Goal: Information Seeking & Learning: Learn about a topic

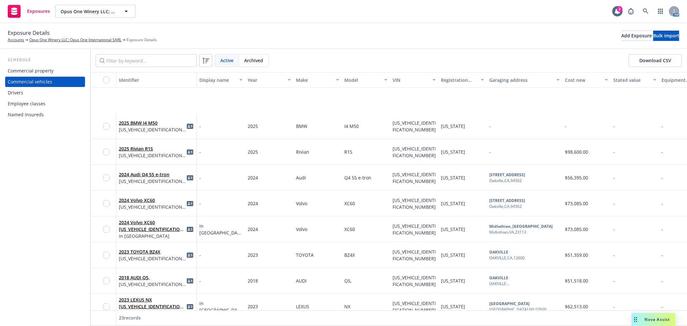
scroll to position [71, 0]
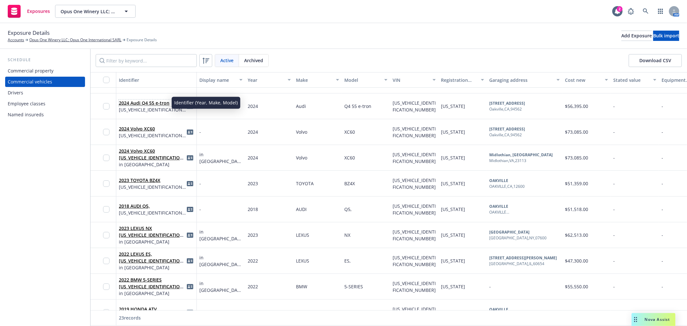
click at [133, 101] on link "2024 Audi Q4 55 e-tron" at bounding box center [144, 103] width 51 height 6
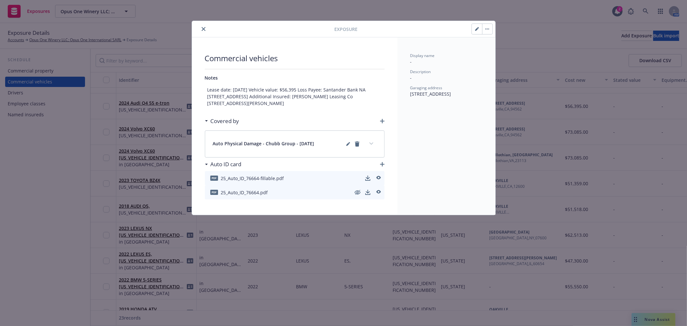
click at [204, 27] on icon "close" at bounding box center [204, 29] width 4 height 4
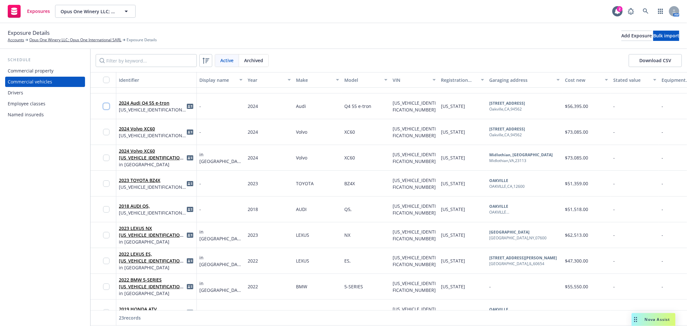
click at [105, 104] on input "checkbox" at bounding box center [106, 106] width 6 height 6
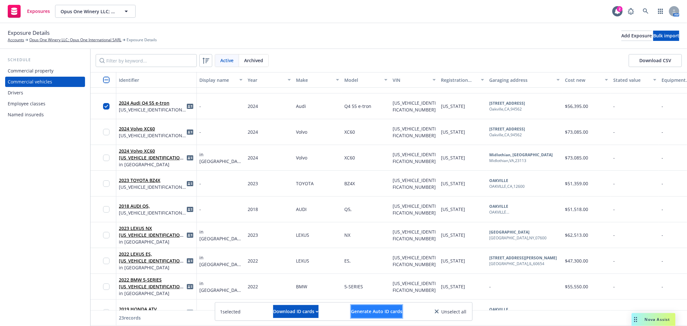
click at [401, 308] on span "Generate Auto ID cards" at bounding box center [376, 311] width 51 height 6
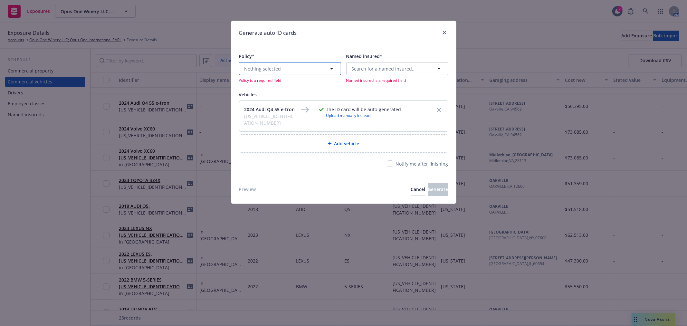
click at [329, 70] on icon "button" at bounding box center [332, 69] width 8 height 8
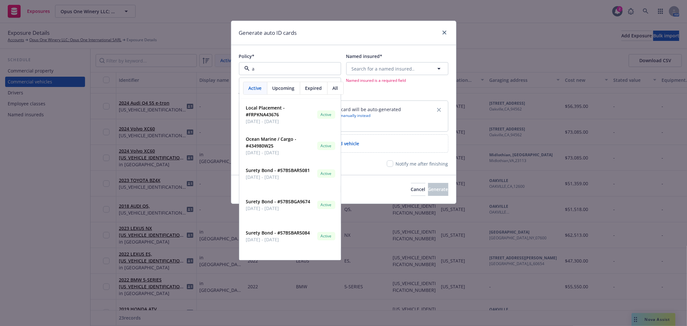
type input "au"
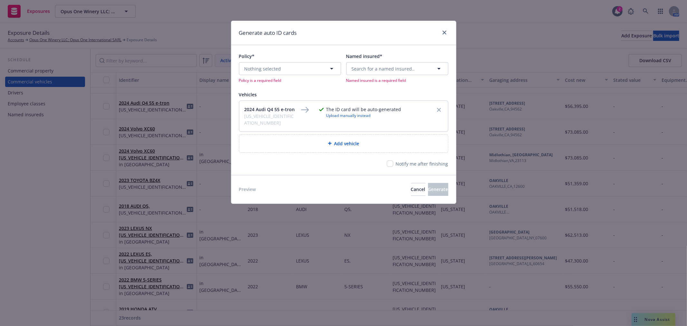
click at [439, 33] on div at bounding box center [443, 33] width 10 height 8
click at [444, 33] on icon "close" at bounding box center [444, 33] width 4 height 4
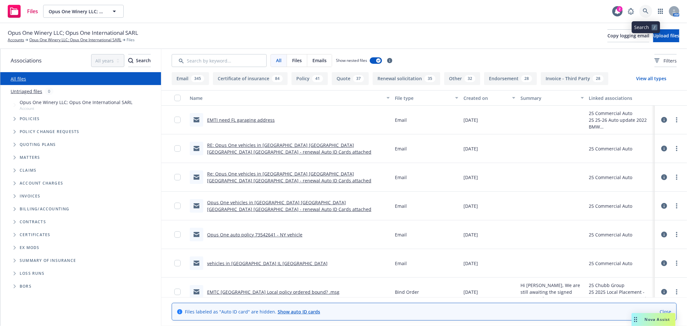
click at [650, 10] on link at bounding box center [645, 11] width 13 height 13
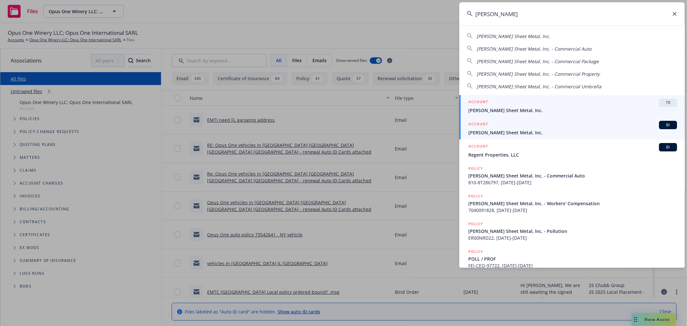
type input "simpson sh"
click at [475, 136] on span "[PERSON_NAME] Sheet Metal, Inc." at bounding box center [572, 132] width 209 height 7
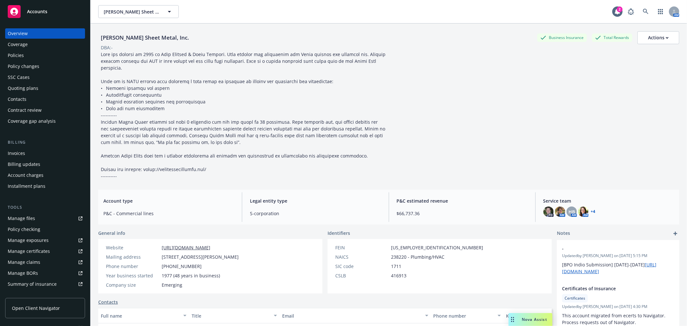
click at [44, 90] on div "Quoting plans" at bounding box center [45, 88] width 75 height 10
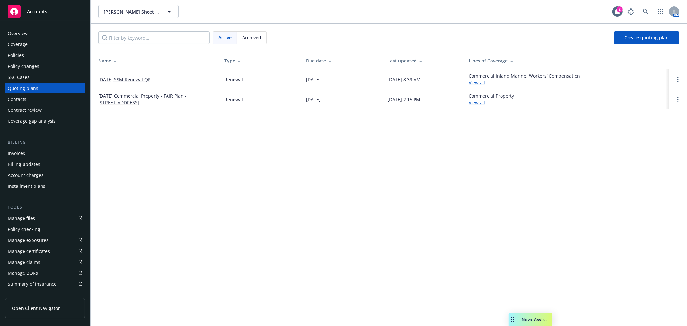
click at [131, 81] on link "[DATE] SSM Renewal QP" at bounding box center [124, 79] width 52 height 7
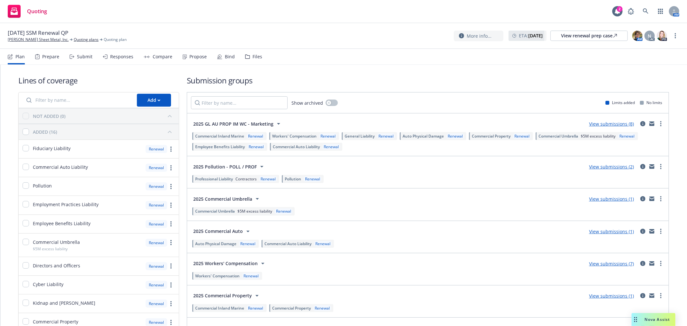
click at [114, 54] on div "Responses" at bounding box center [121, 56] width 23 height 5
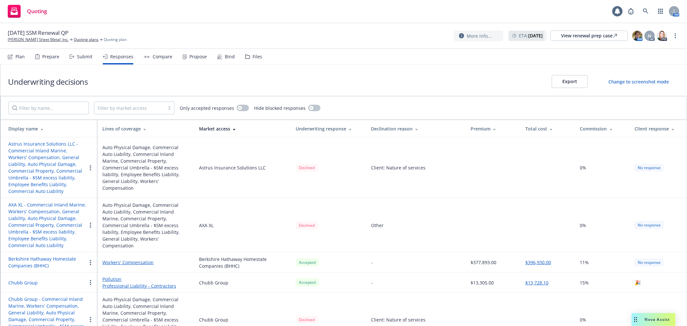
click at [157, 57] on div "Compare" at bounding box center [163, 56] width 20 height 5
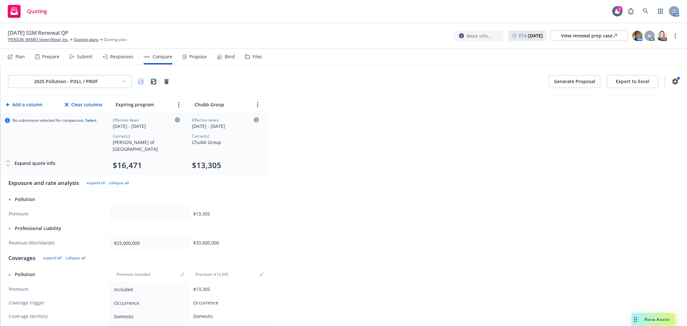
click at [189, 56] on div "Propose" at bounding box center [197, 56] width 17 height 5
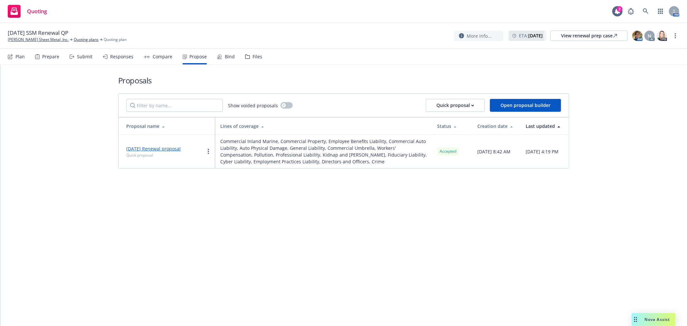
click at [225, 58] on div "Bind" at bounding box center [230, 56] width 10 height 5
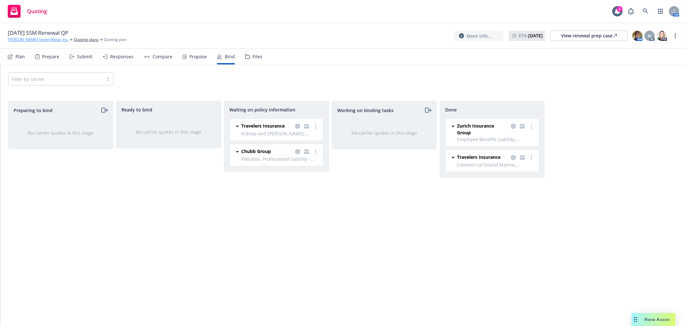
click at [36, 40] on link "[PERSON_NAME] Sheet Metal, Inc." at bounding box center [38, 40] width 61 height 6
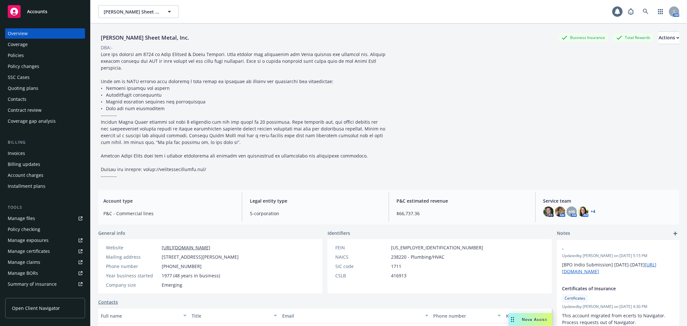
click at [30, 54] on div "Policies" at bounding box center [45, 55] width 75 height 10
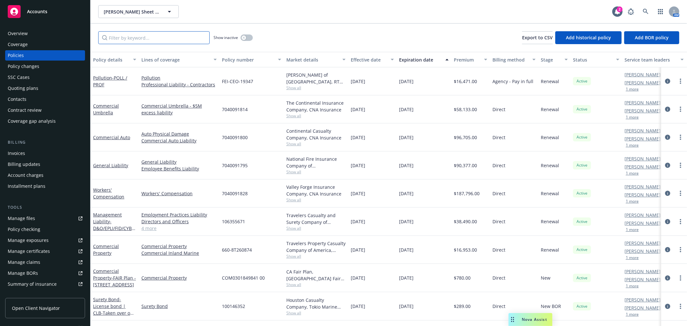
click at [123, 40] on input "Filter by keyword..." at bounding box center [153, 37] width 111 height 13
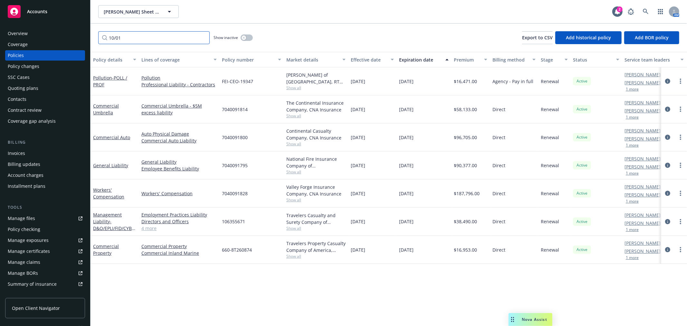
type input "10/01"
click at [47, 88] on div "Quoting plans" at bounding box center [45, 88] width 75 height 10
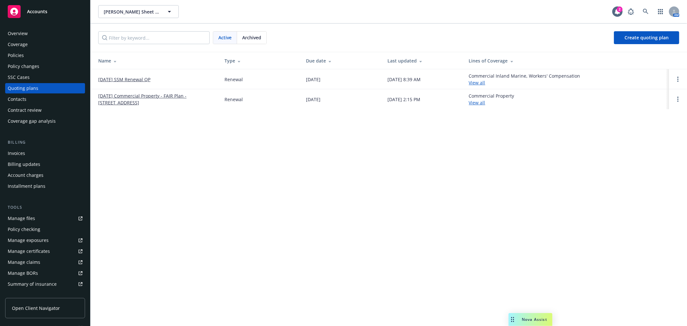
click at [130, 78] on link "[DATE] SSM Renewal QP" at bounding box center [124, 79] width 52 height 7
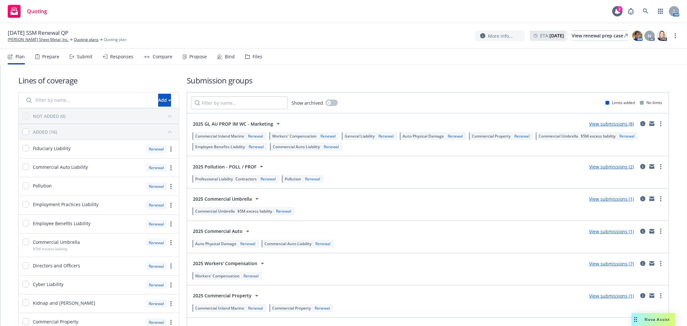
click at [190, 56] on div "Propose" at bounding box center [197, 56] width 17 height 5
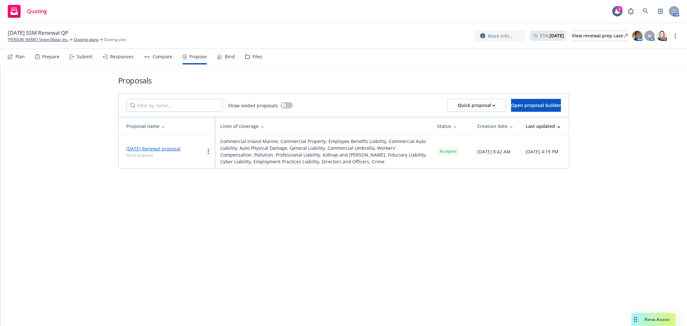
click at [166, 152] on link "[DATE] Renewal proposal" at bounding box center [153, 148] width 54 height 6
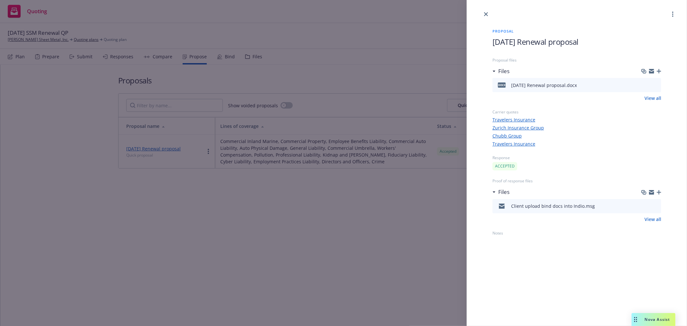
click at [549, 83] on div "[DATE] Renewal proposal.docx" at bounding box center [544, 85] width 66 height 7
click at [657, 87] on icon "preview file" at bounding box center [655, 84] width 6 height 5
click at [521, 127] on link "Zurich Insurance Group" at bounding box center [576, 127] width 169 height 7
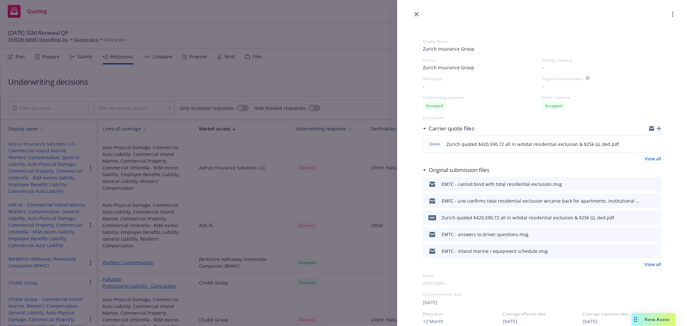
click at [417, 14] on icon "close" at bounding box center [416, 14] width 4 height 4
